Goal: Information Seeking & Learning: Learn about a topic

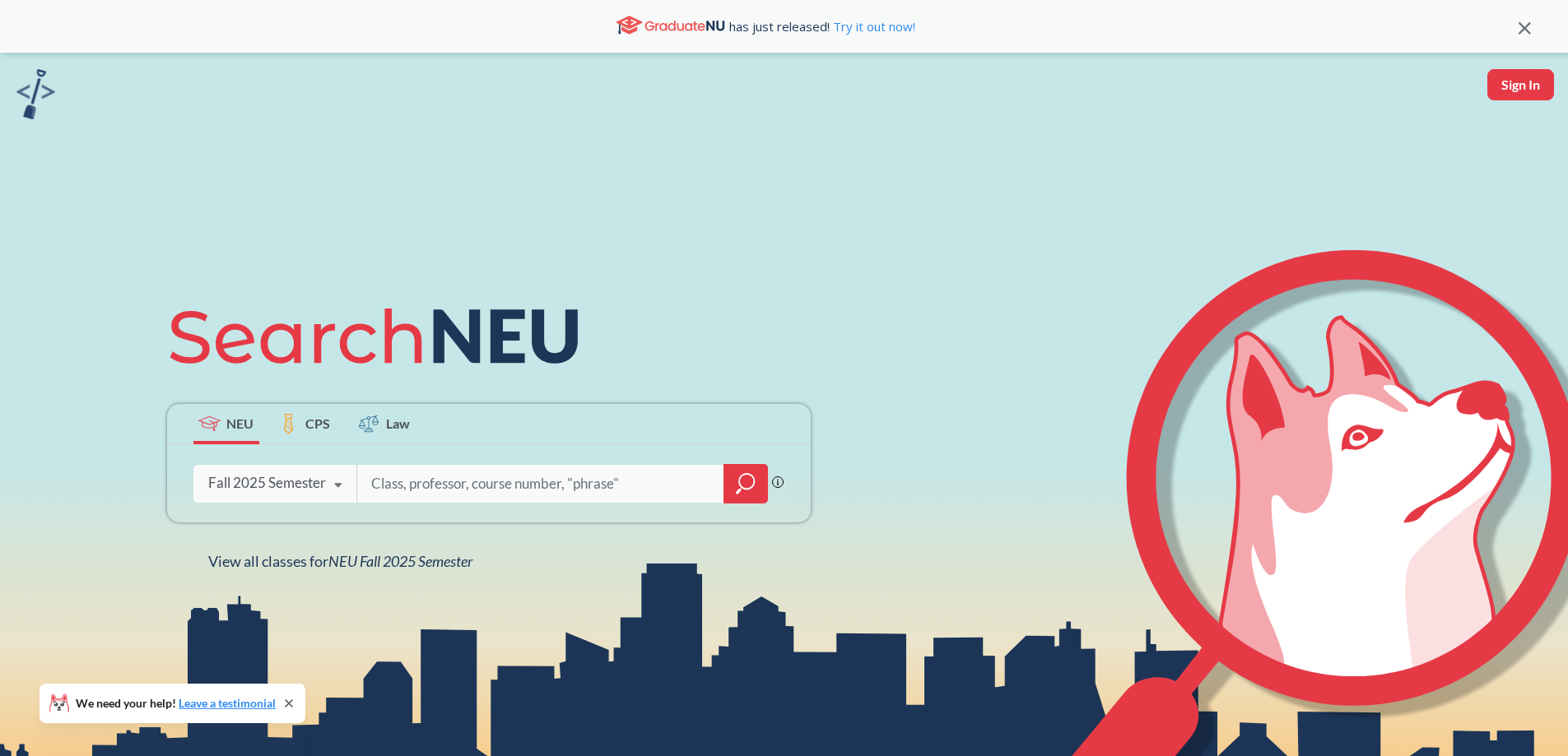
click at [286, 493] on div "Fall 2025 Semester" at bounding box center [267, 483] width 118 height 19
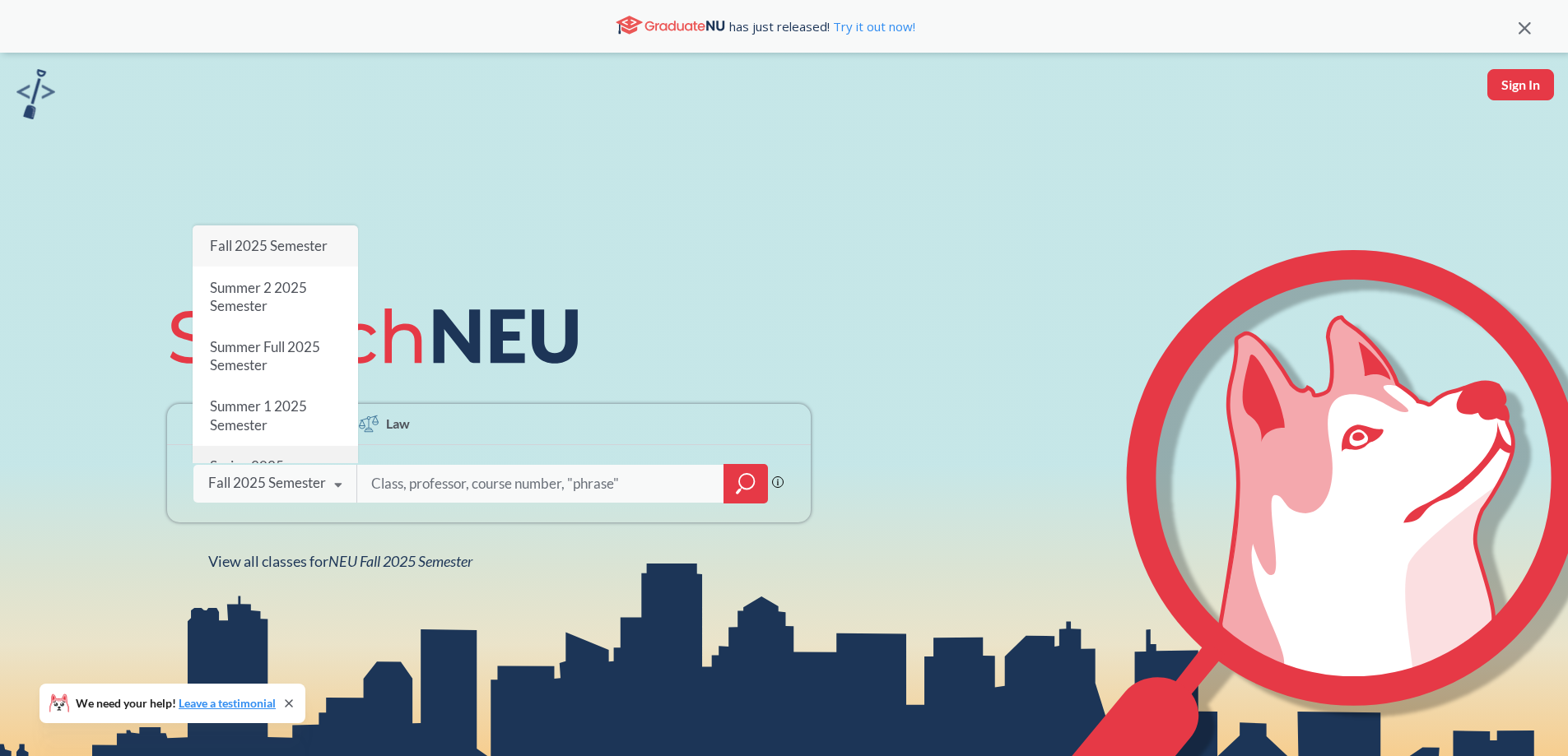
click at [302, 446] on div "Spring 2025 Semester" at bounding box center [276, 475] width 166 height 59
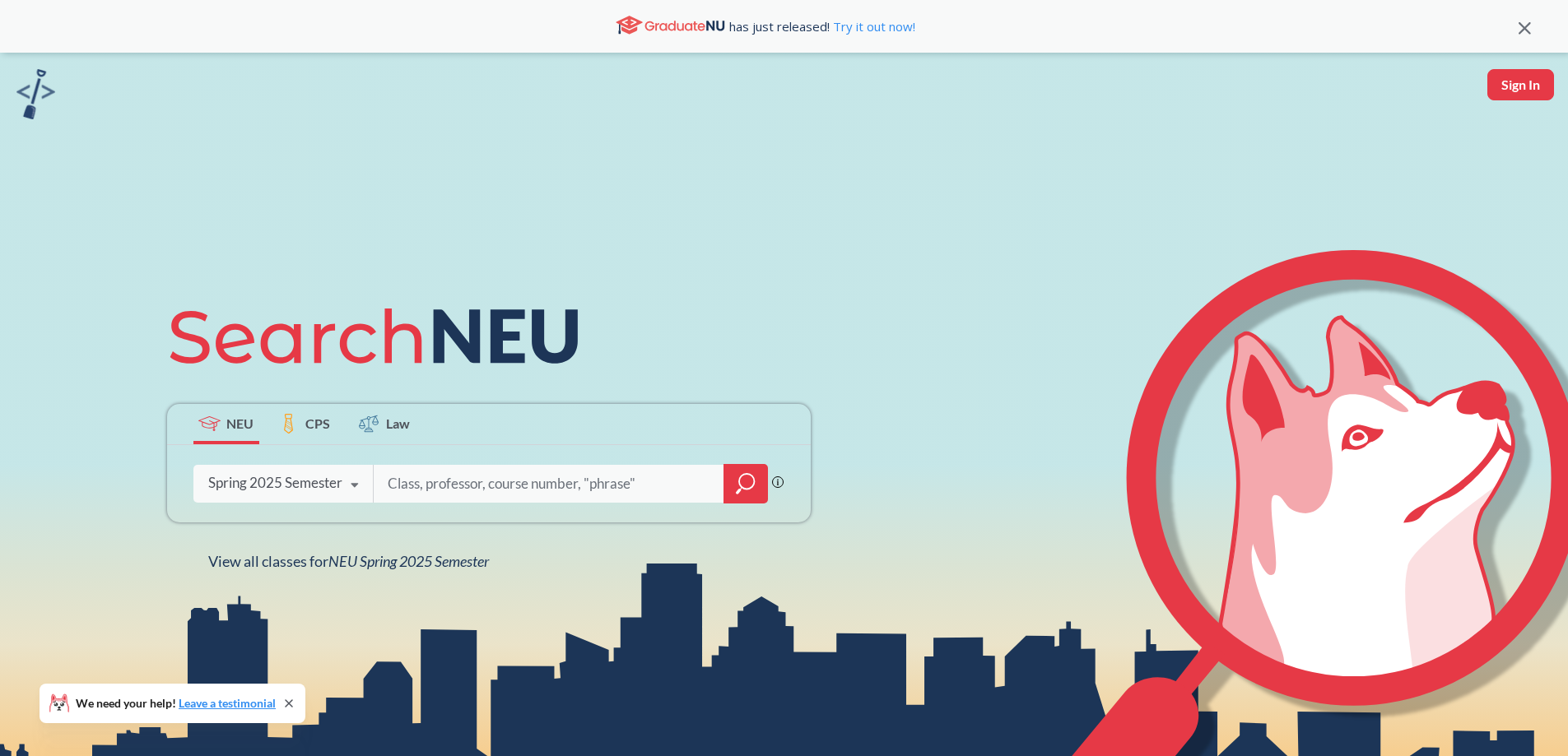
click at [468, 491] on input "search" at bounding box center [549, 484] width 326 height 34
type input "DS3000"
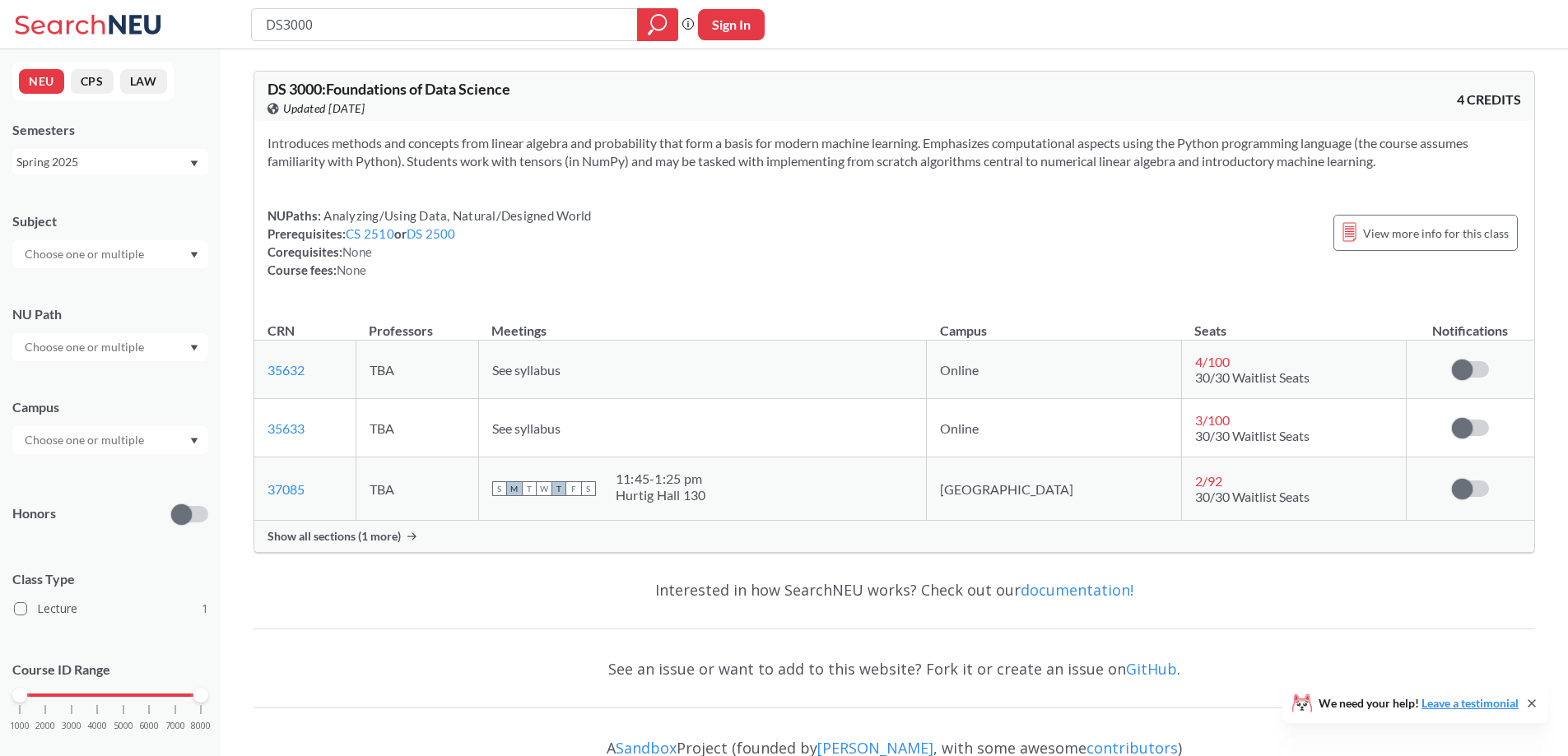
click at [144, 163] on div "Spring 2025" at bounding box center [102, 162] width 172 height 19
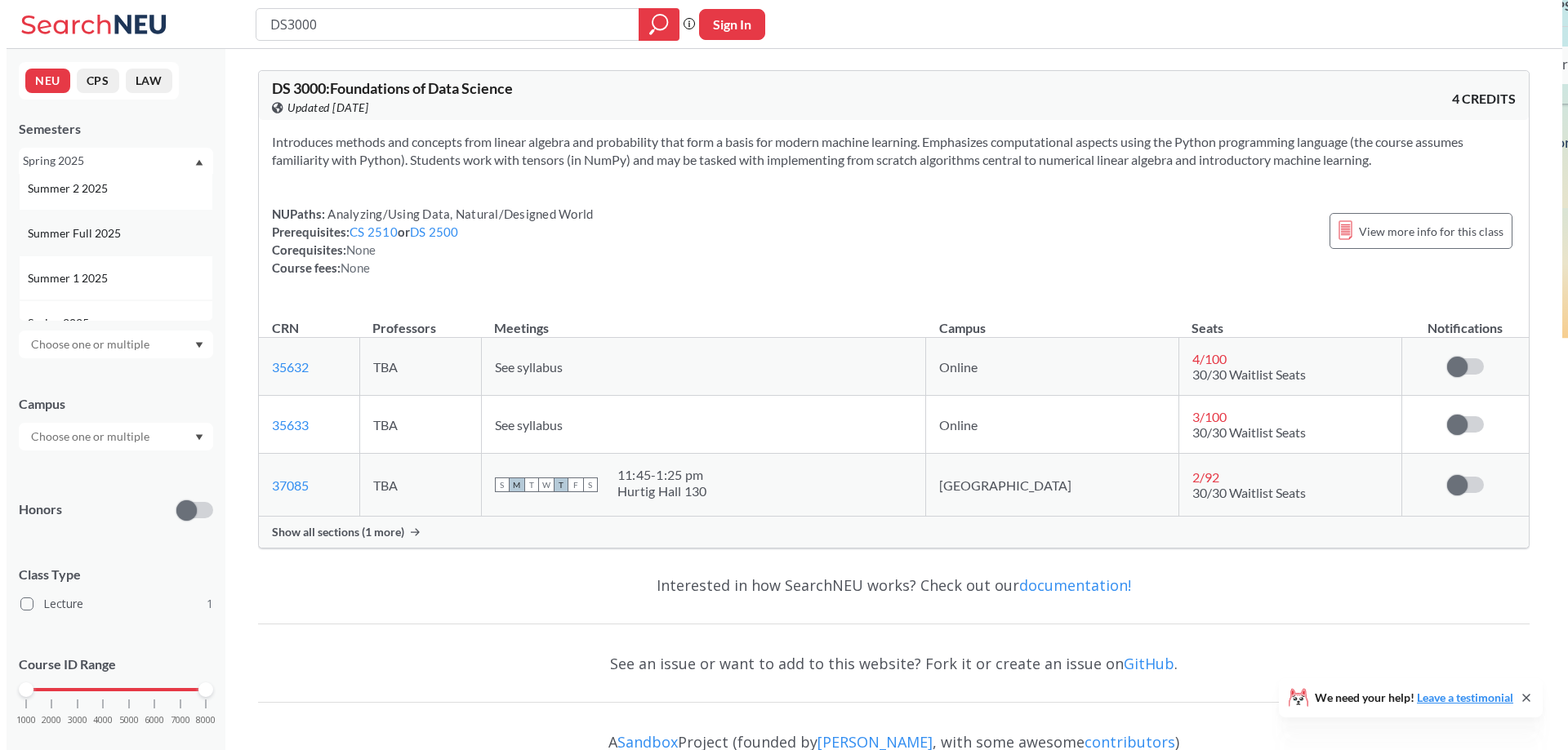
scroll to position [81, 0]
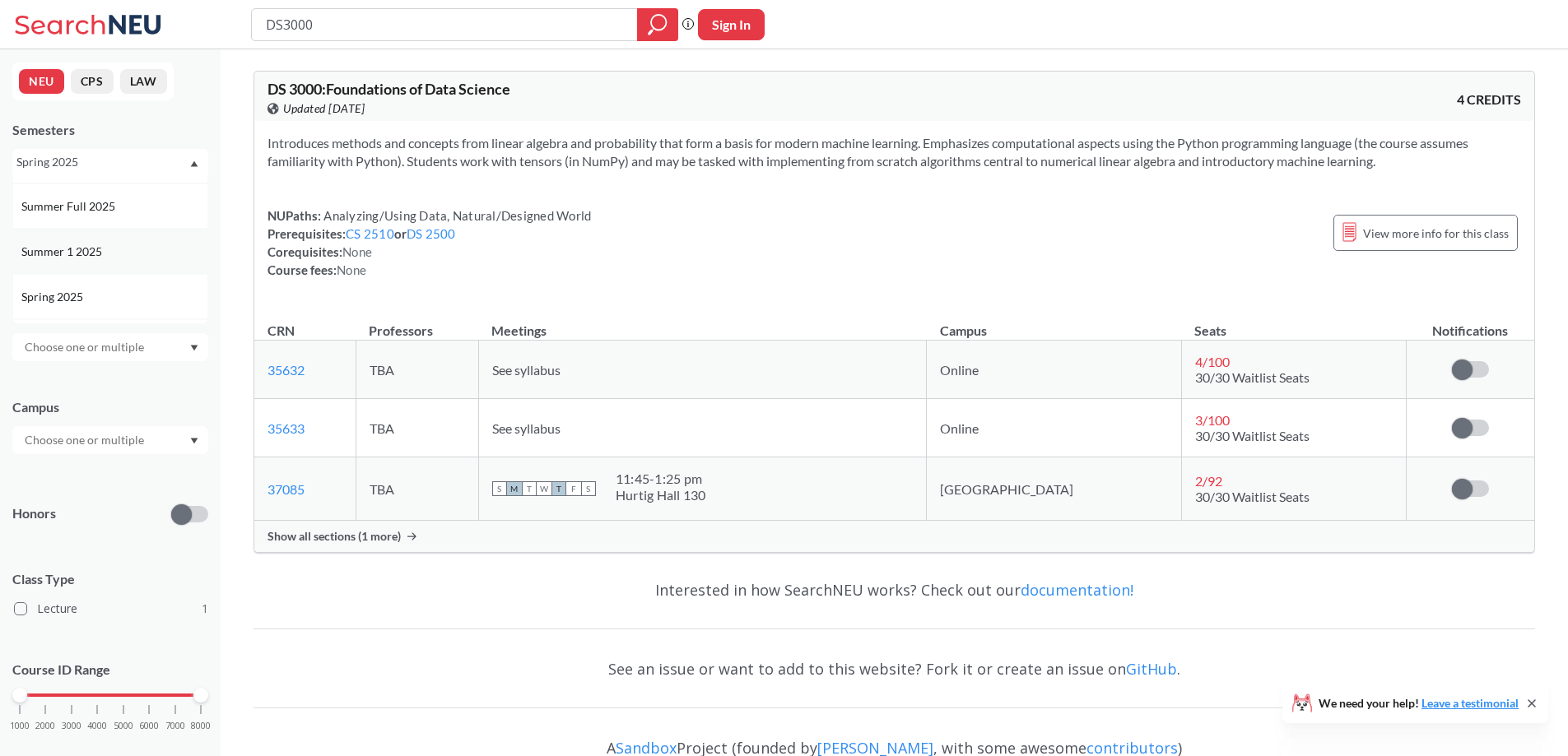
click at [126, 254] on div "Summer 1 2025" at bounding box center [114, 252] width 186 height 19
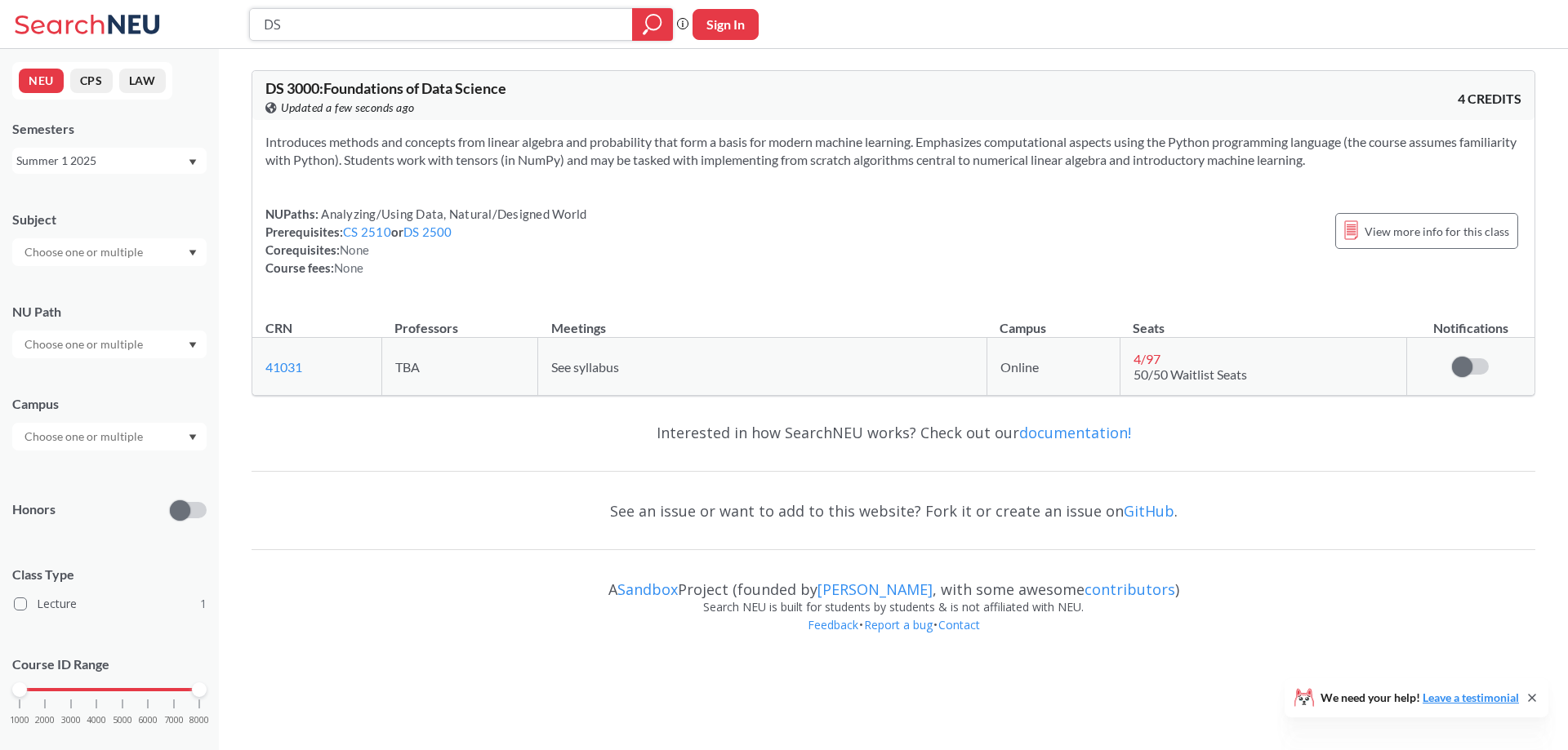
type input "D"
type input "EECE2750"
click at [115, 163] on div "Summer 1 2025" at bounding box center [101, 161] width 171 height 18
click at [115, 215] on div "Spring 2025" at bounding box center [113, 213] width 185 height 18
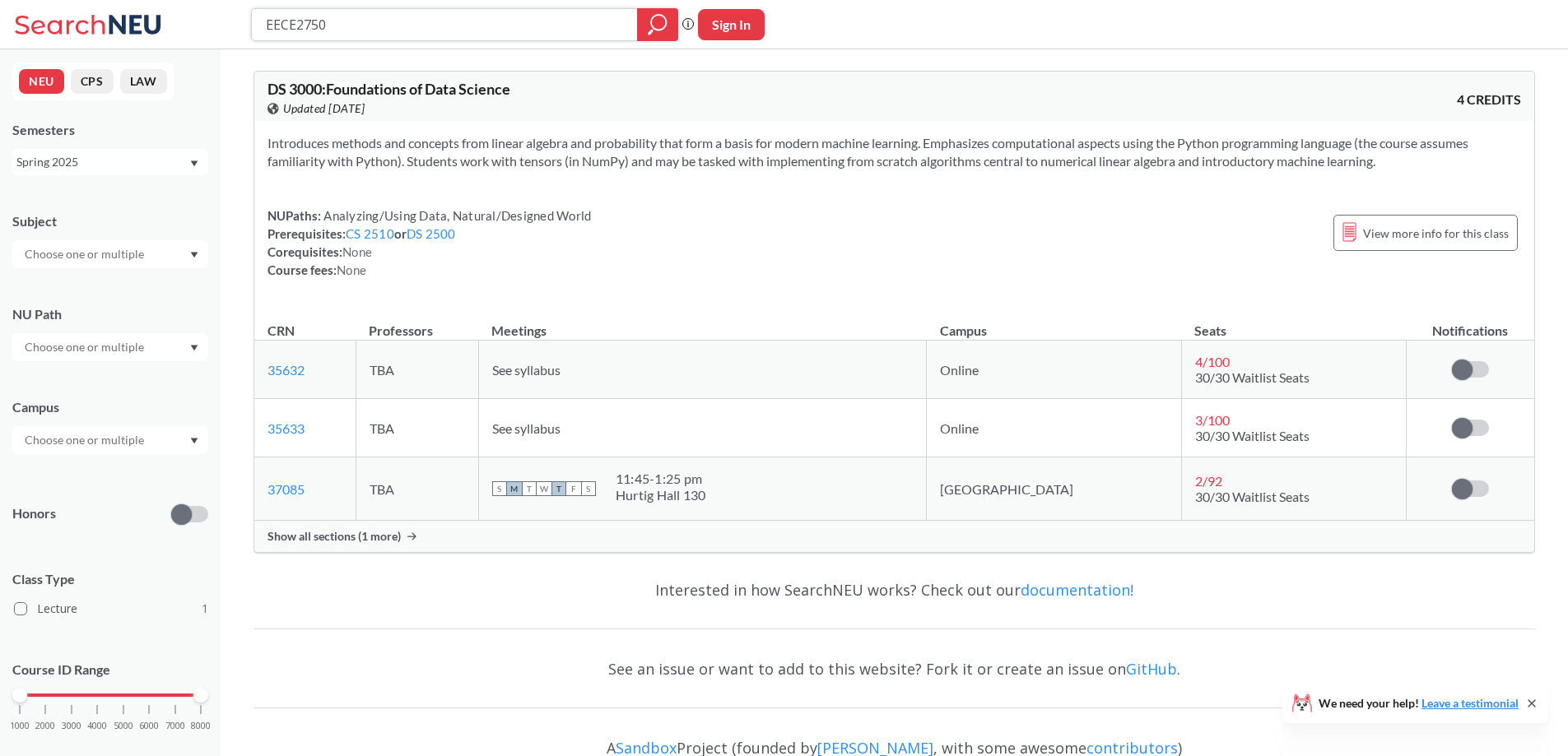
click at [637, 15] on div at bounding box center [658, 24] width 41 height 33
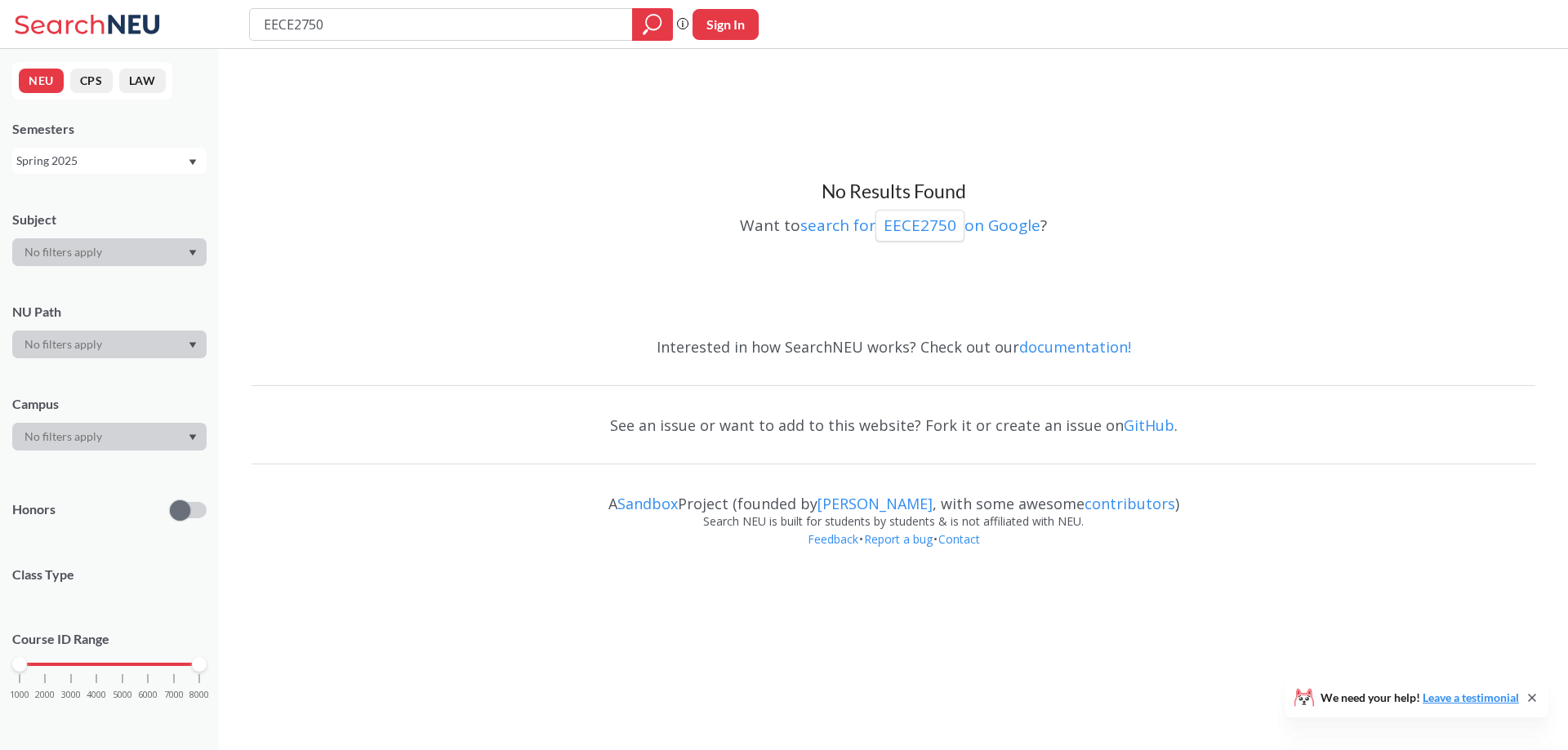
click at [143, 159] on div "Spring 2025" at bounding box center [101, 161] width 171 height 18
click at [83, 267] on div "Fall 2024" at bounding box center [109, 257] width 194 height 45
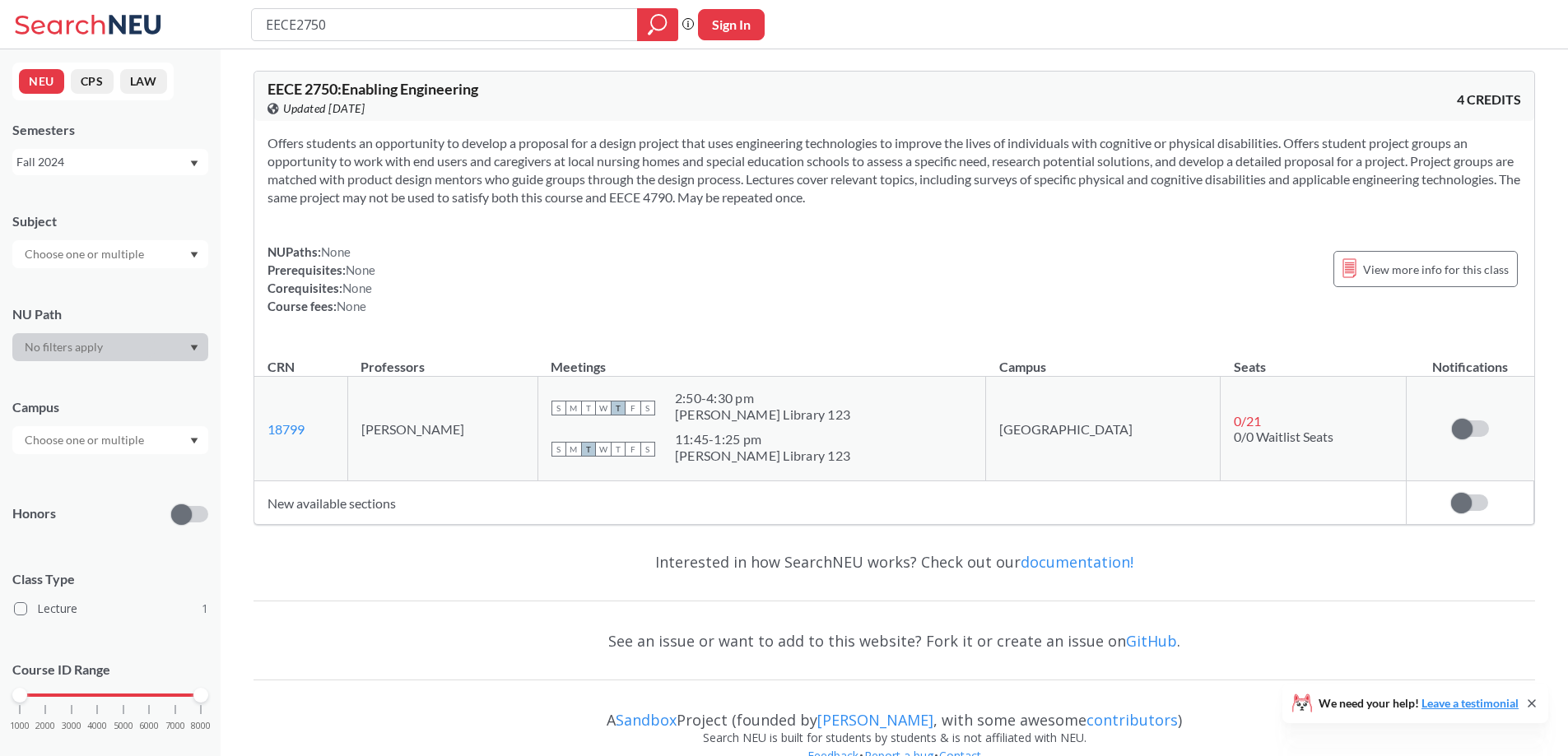
click at [108, 159] on div "Fall 2024" at bounding box center [102, 162] width 172 height 19
click at [112, 263] on div "Spring 2024" at bounding box center [110, 276] width 196 height 45
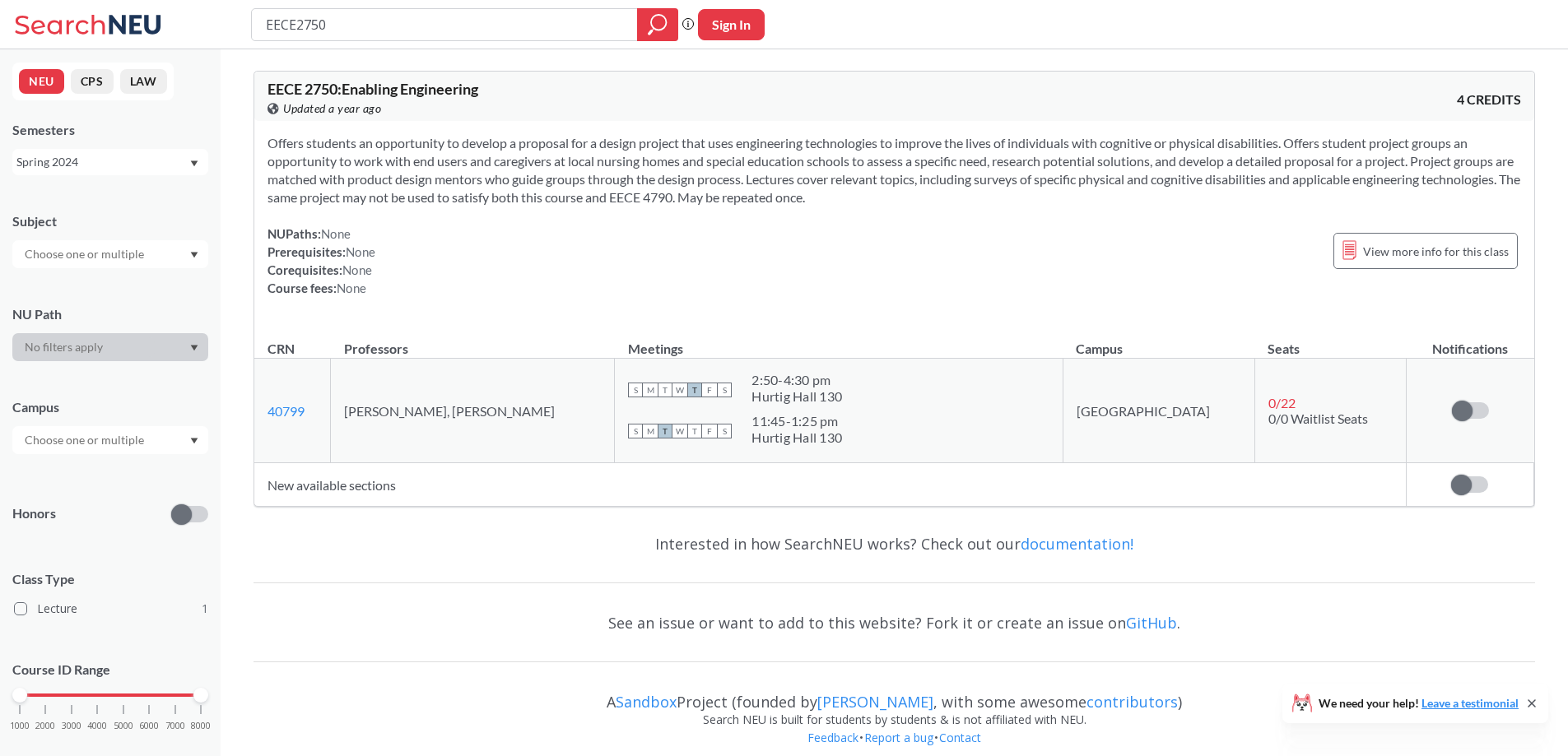
click at [86, 158] on div "Spring 2024" at bounding box center [102, 162] width 172 height 19
click at [108, 254] on div "Spring 2023" at bounding box center [114, 256] width 186 height 19
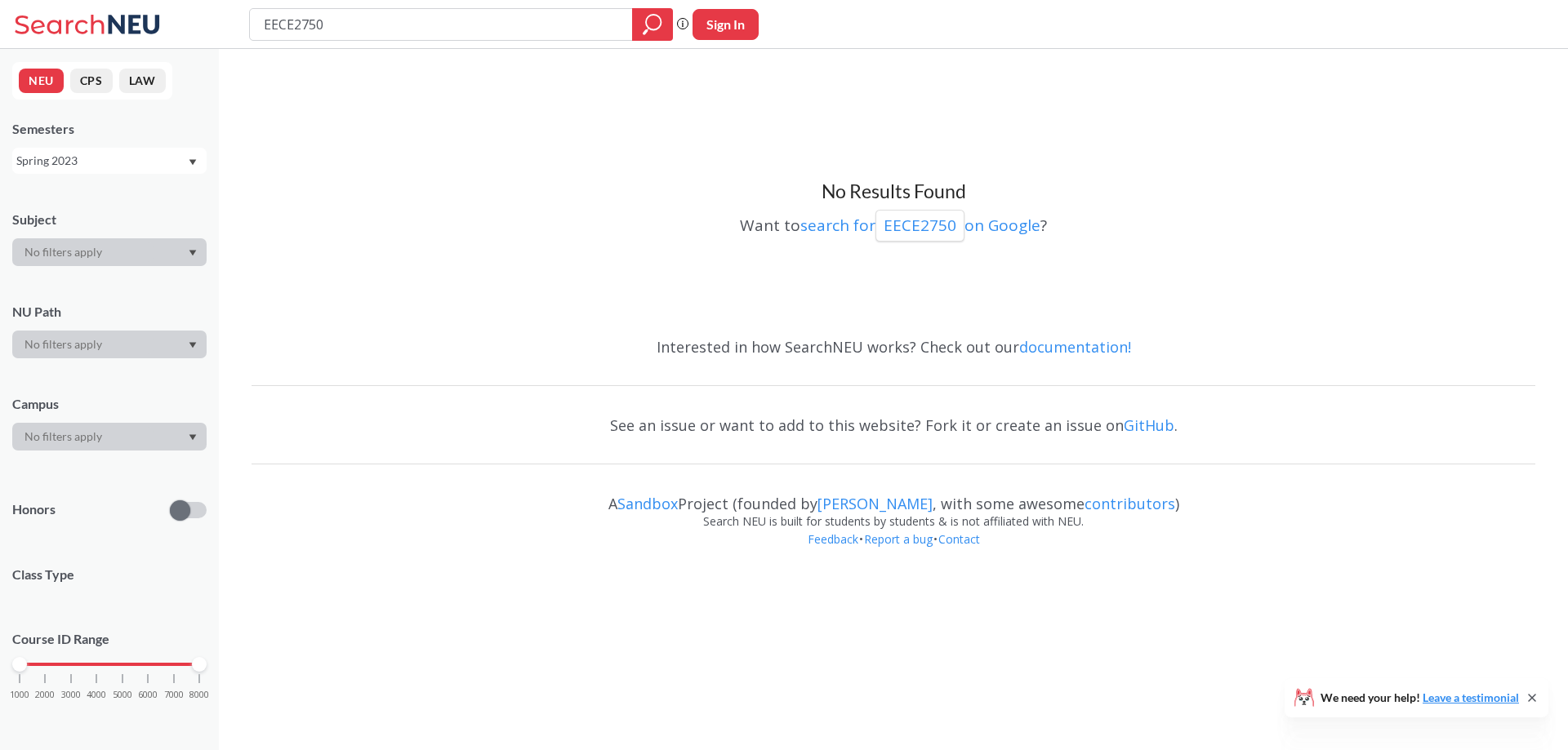
click at [101, 158] on div "Spring 2023" at bounding box center [101, 161] width 171 height 18
click at [98, 310] on div "Spring 2022" at bounding box center [113, 315] width 185 height 18
click at [101, 163] on div "Spring 2022" at bounding box center [101, 161] width 171 height 18
click at [378, 147] on div "No Results Found Want to search for EECE2750 on Google ?" at bounding box center [894, 190] width 1284 height 267
